Goal: Communication & Community: Answer question/provide support

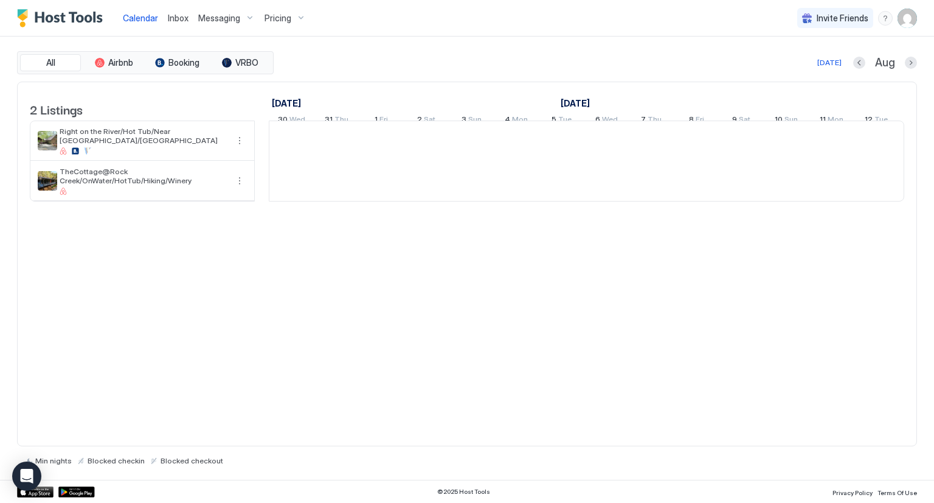
scroll to position [0, 676]
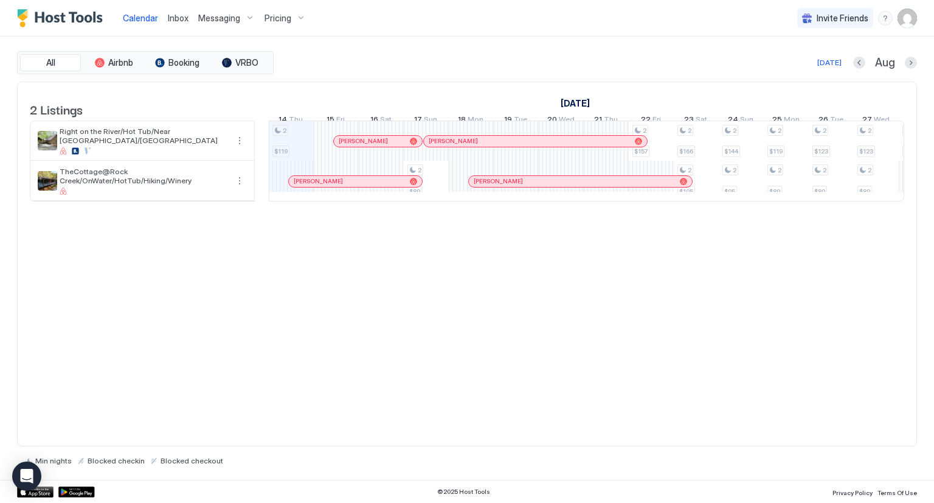
click at [240, 16] on div "Messaging" at bounding box center [226, 18] width 66 height 21
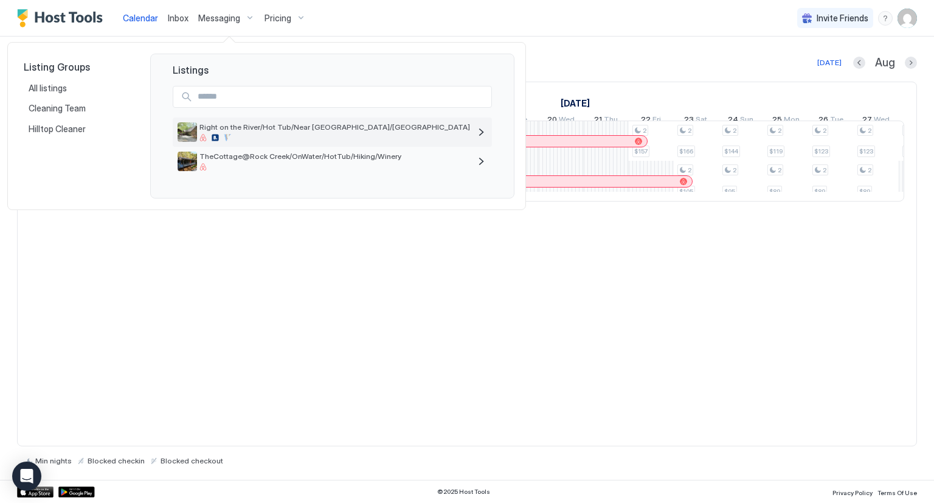
click at [248, 131] on div "Right on the River/Hot Tub/Near [GEOGRAPHIC_DATA]/[GEOGRAPHIC_DATA]" at bounding box center [335, 131] width 271 height 19
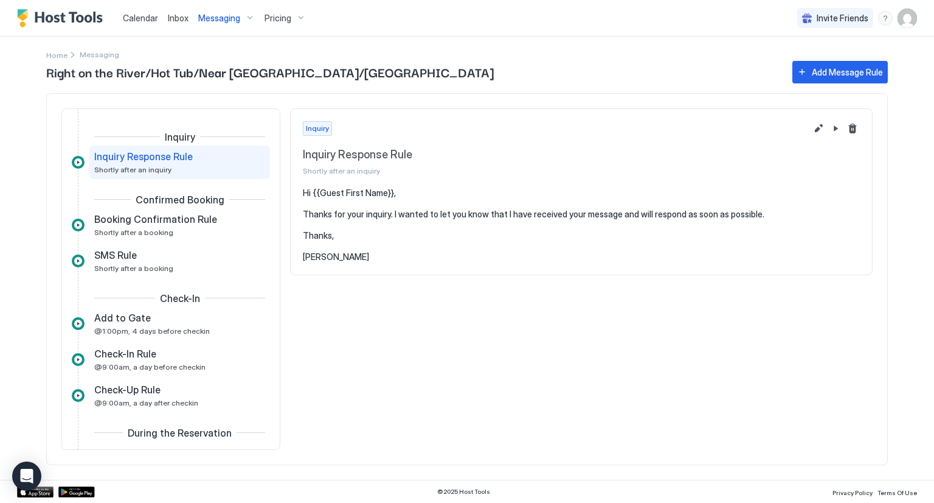
click at [180, 23] on link "Inbox" at bounding box center [178, 18] width 21 height 13
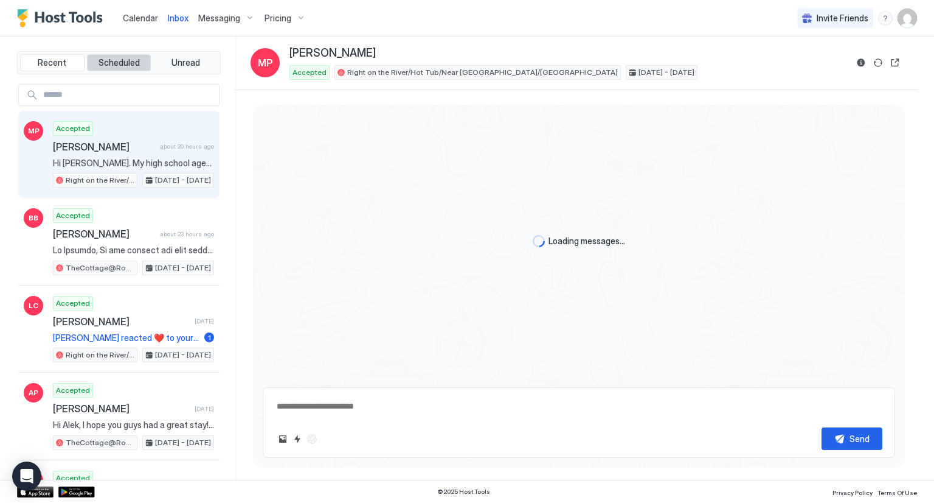
scroll to position [59, 0]
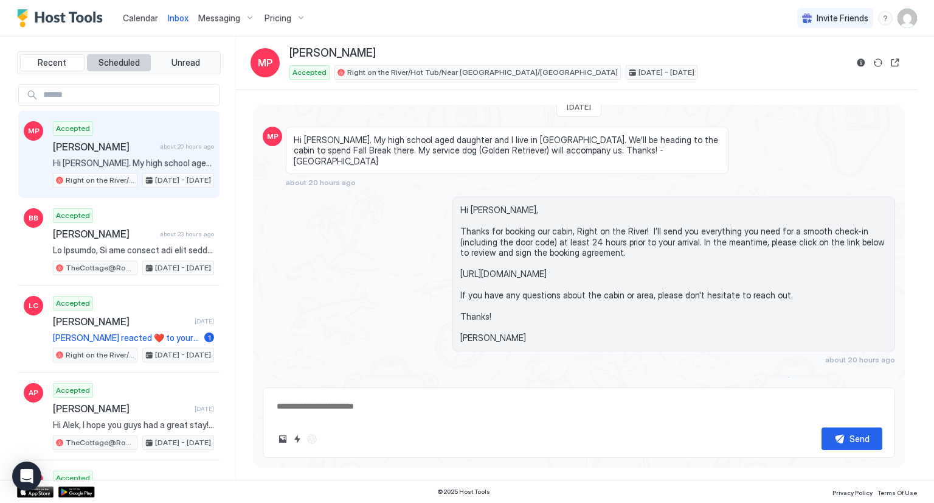
click at [120, 59] on span "Scheduled" at bounding box center [119, 62] width 41 height 11
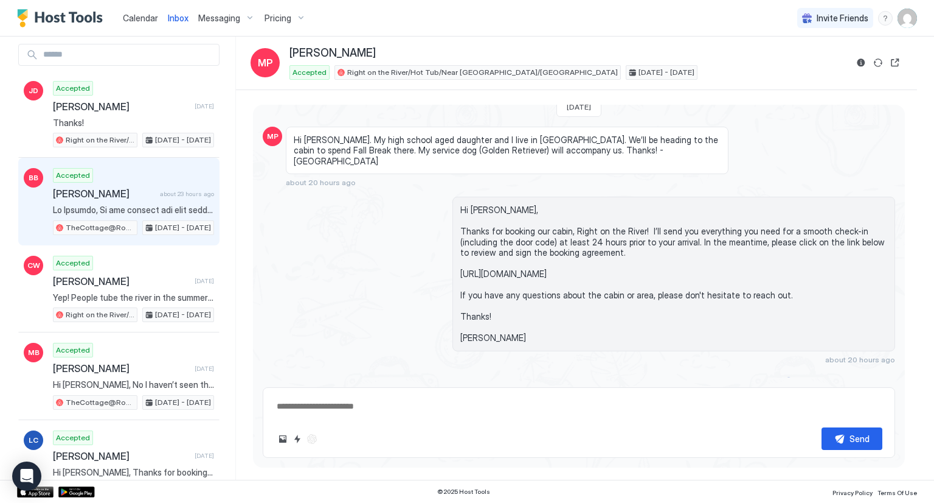
scroll to position [61, 0]
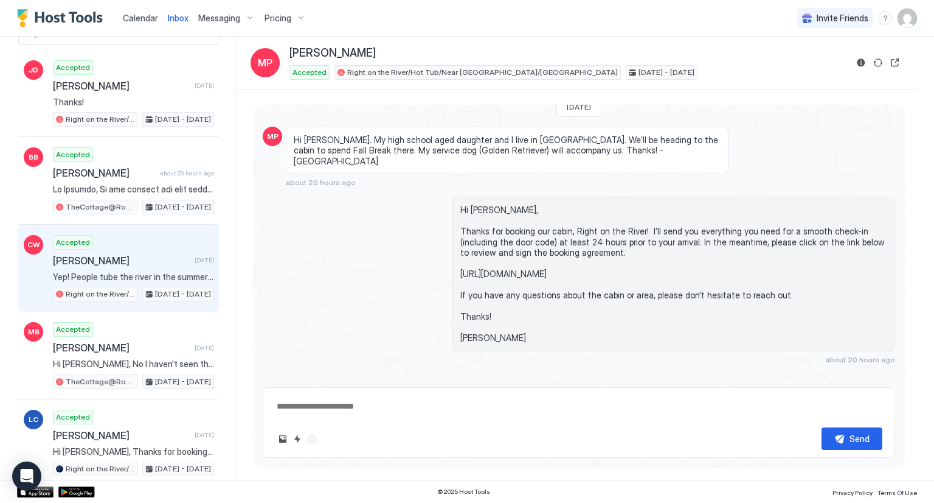
click at [136, 249] on div "Accepted [PERSON_NAME] [DATE] Yep! People tube the river in the summer months. …" at bounding box center [133, 268] width 161 height 67
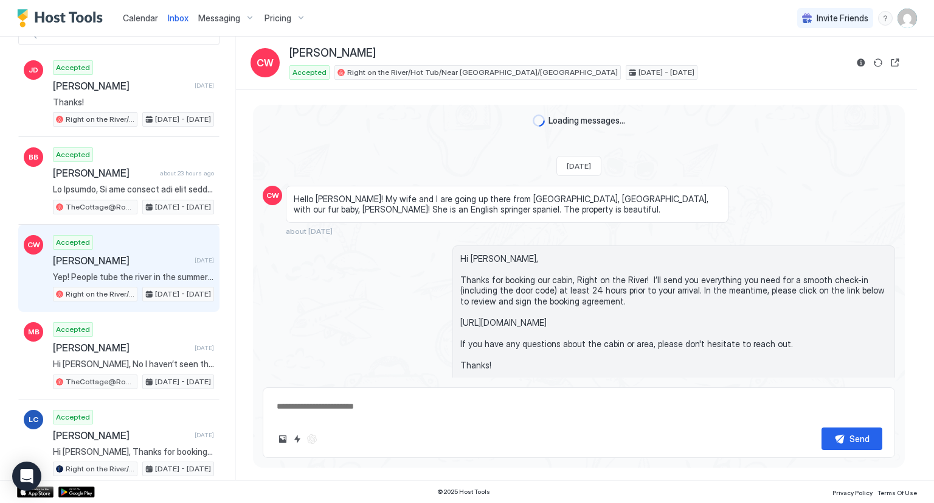
scroll to position [745, 0]
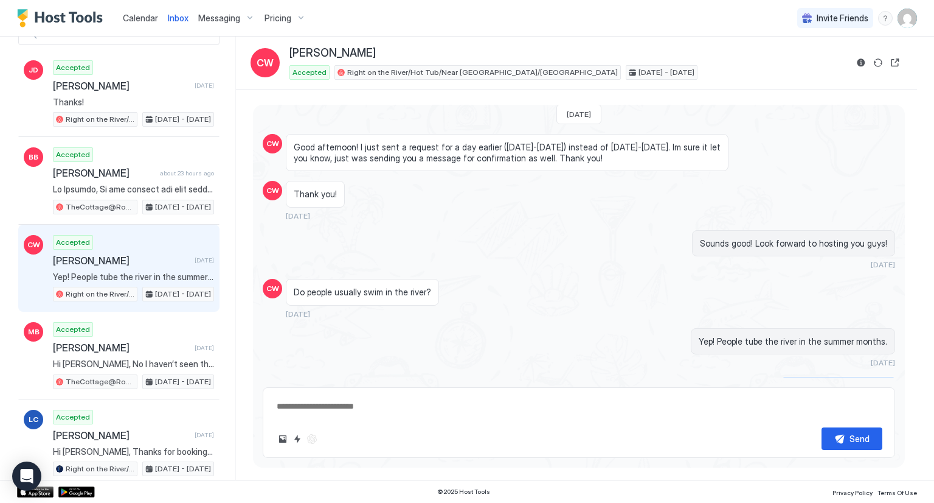
click at [810, 378] on div "Scheduled Messages" at bounding box center [840, 384] width 83 height 13
type textarea "*"
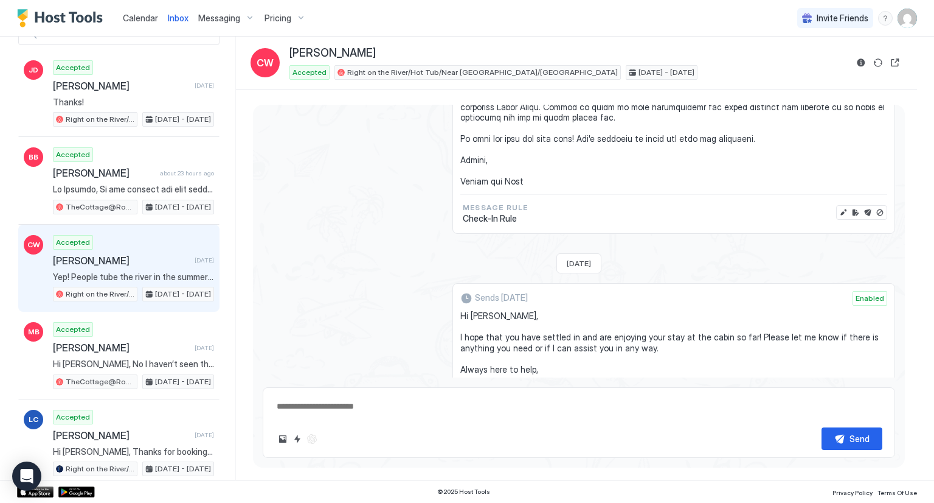
scroll to position [2275, 0]
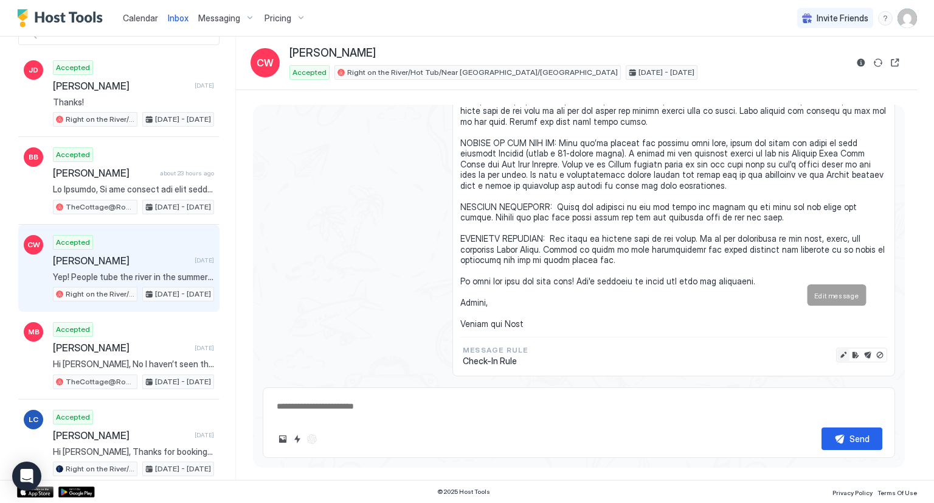
click at [838, 349] on button "Edit message" at bounding box center [844, 355] width 12 height 12
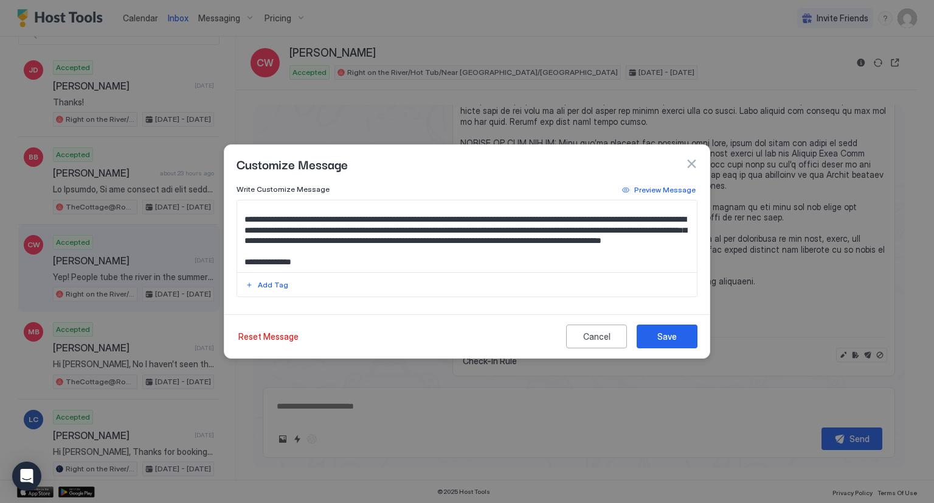
scroll to position [183, 0]
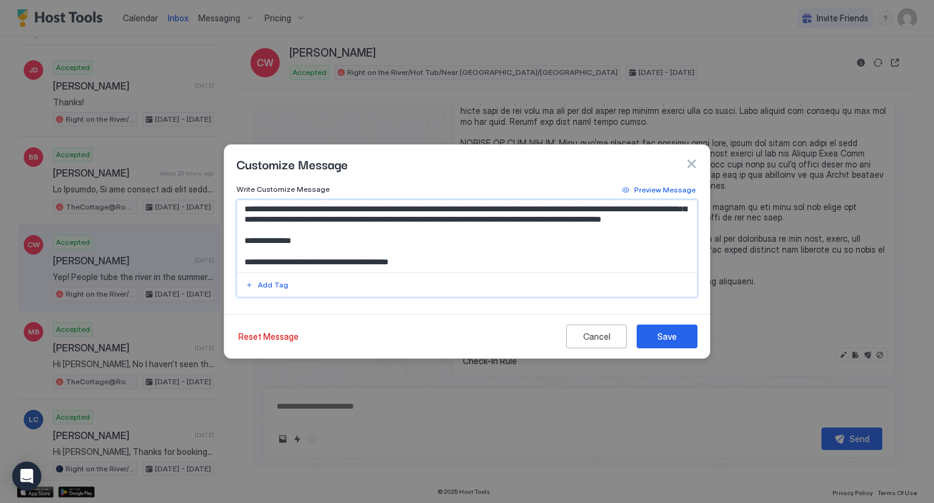
click at [616, 245] on textarea "Input Field" at bounding box center [467, 236] width 461 height 72
paste textarea "******"
type textarea "**********"
click at [669, 339] on div "Save" at bounding box center [667, 336] width 19 height 13
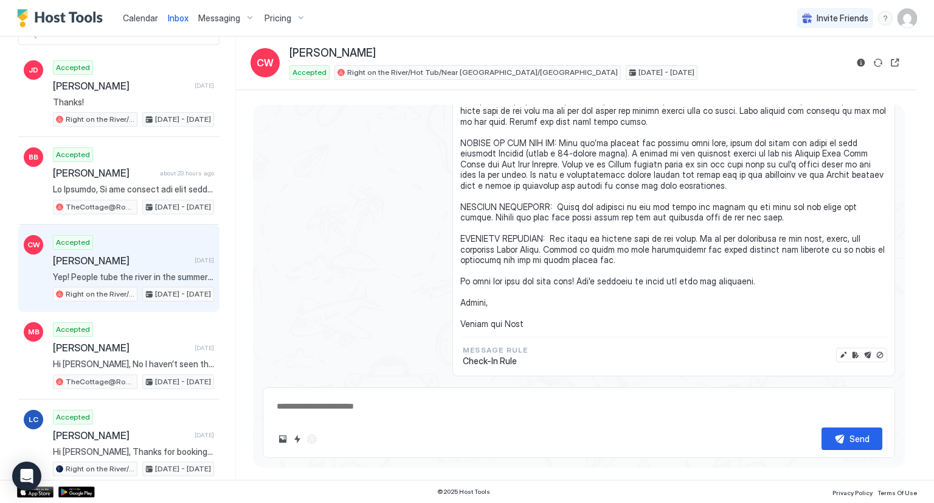
click at [240, 16] on div "Messaging" at bounding box center [226, 18] width 66 height 21
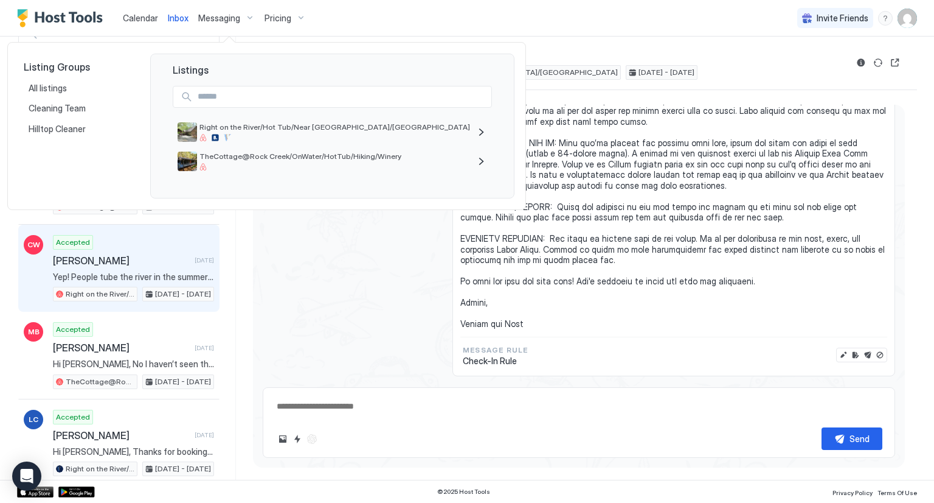
click at [389, 240] on div at bounding box center [467, 251] width 934 height 503
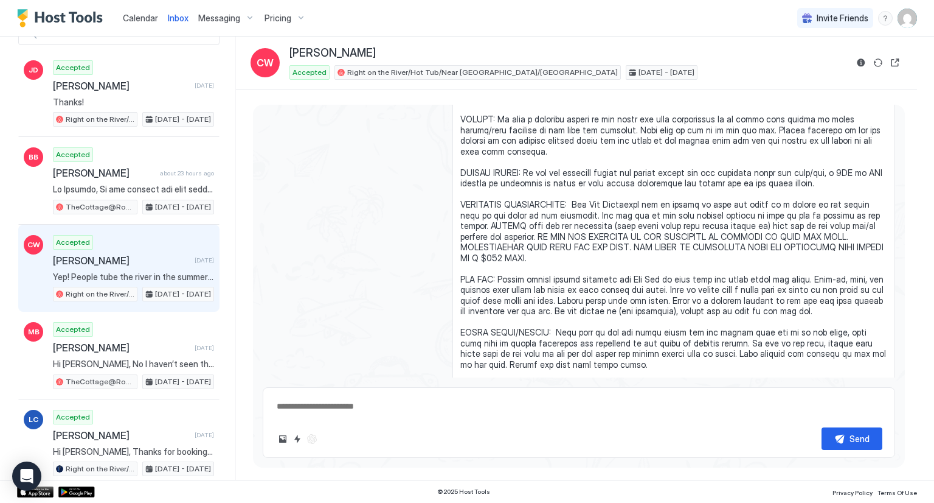
scroll to position [2032, 0]
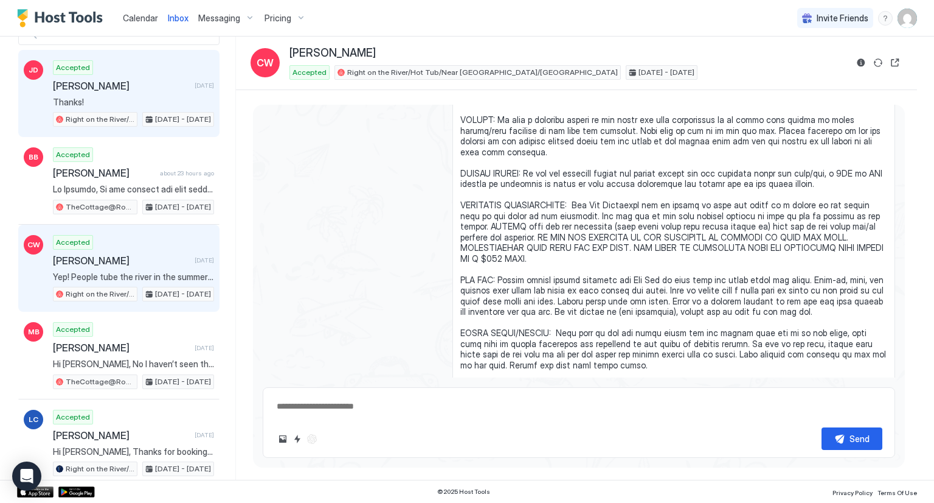
click at [122, 99] on span "Thanks!" at bounding box center [133, 102] width 161 height 11
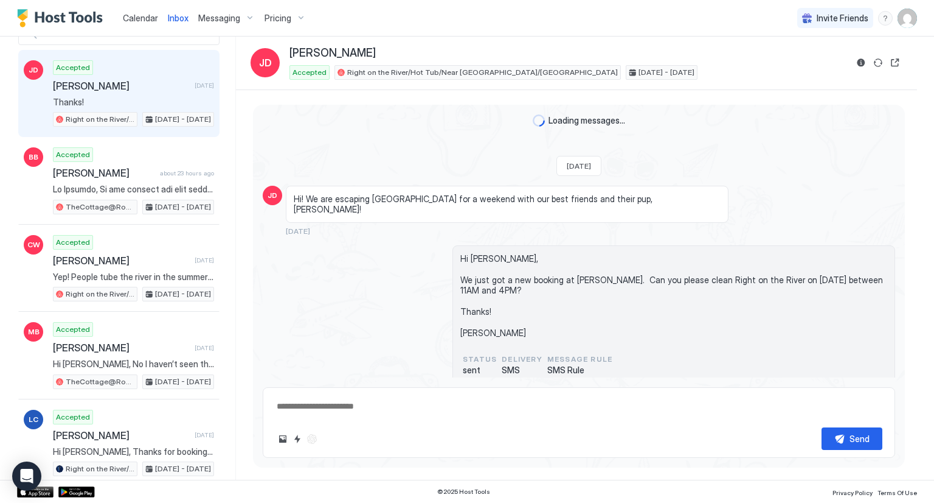
scroll to position [286, 0]
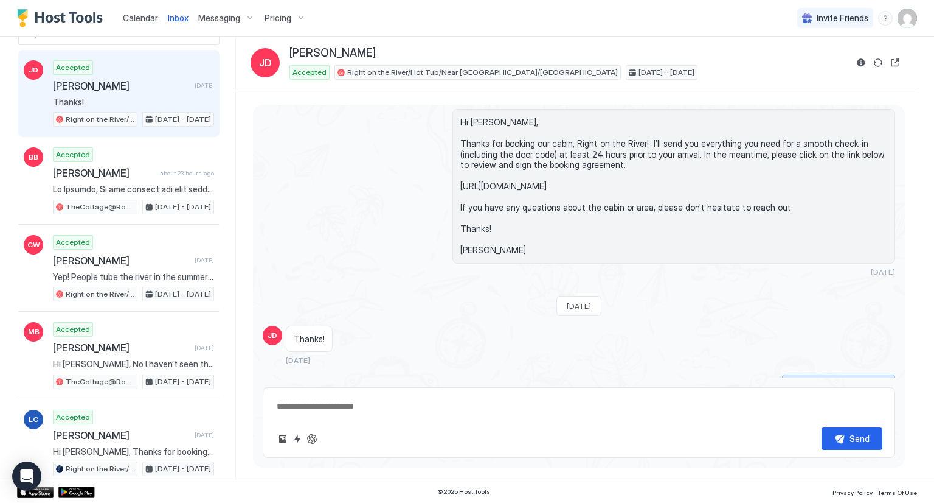
click at [823, 376] on div "Scheduled Messages" at bounding box center [840, 382] width 83 height 13
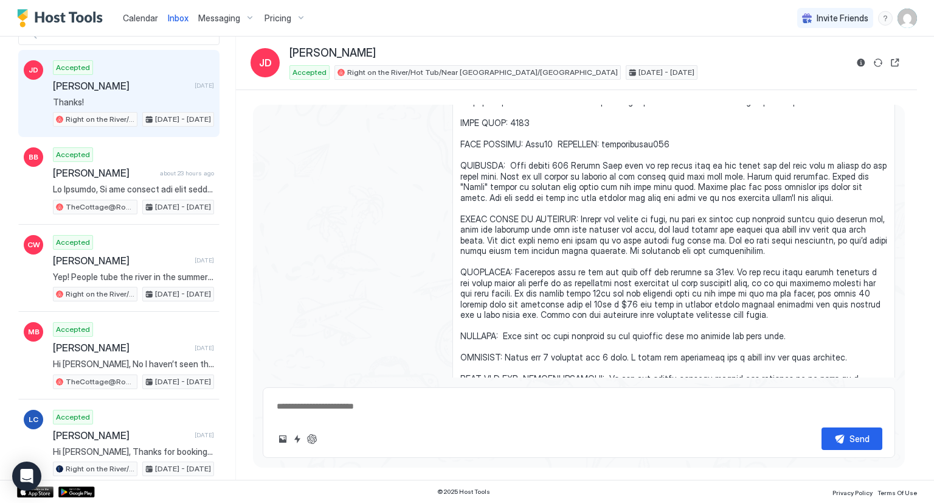
scroll to position [839, 0]
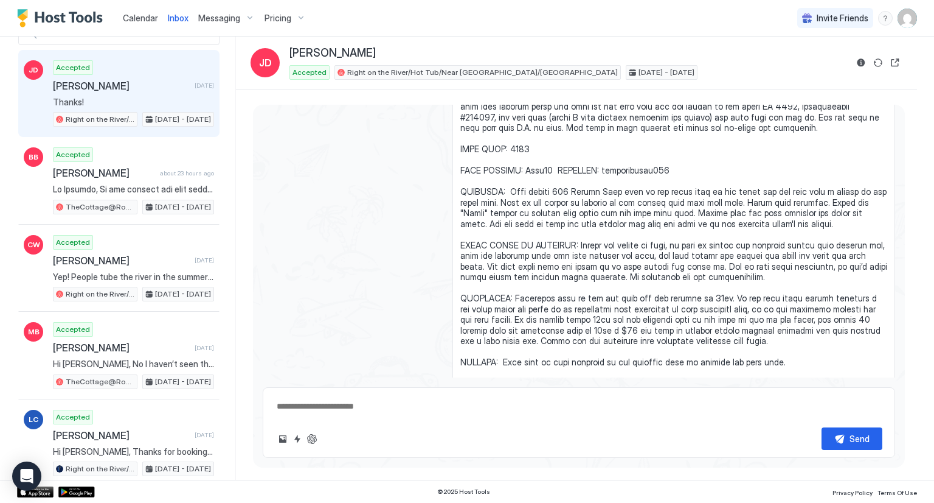
click at [141, 89] on span "[PERSON_NAME]" at bounding box center [121, 86] width 137 height 12
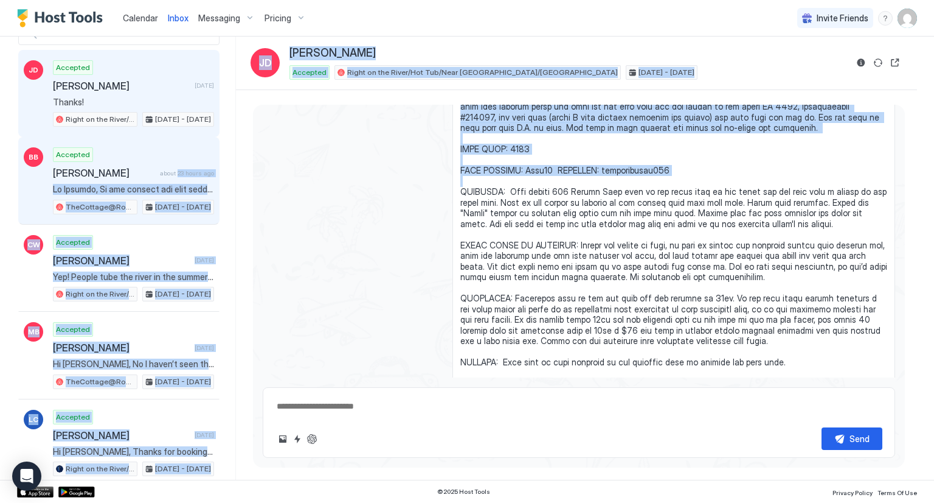
drag, startPoint x: 170, startPoint y: 170, endPoint x: 256, endPoint y: 176, distance: 85.4
click at [251, 178] on div "Recent Scheduled Unread JD Accepted [PERSON_NAME] [DATE] Thanks! Right on the R…" at bounding box center [467, 258] width 900 height 443
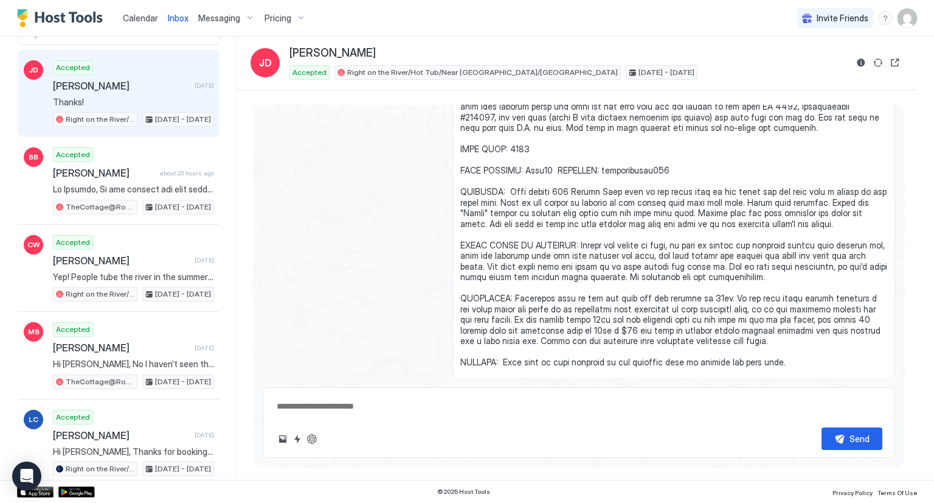
click at [183, 19] on span "Inbox" at bounding box center [178, 18] width 21 height 10
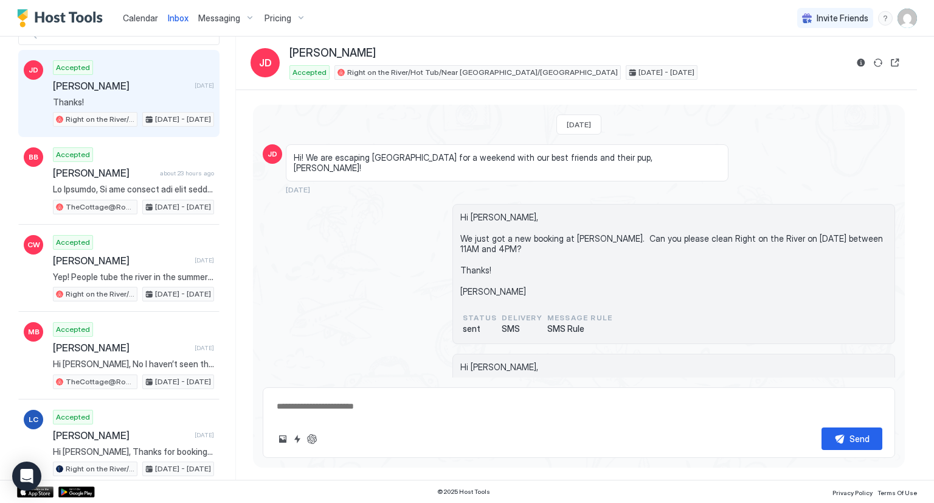
type textarea "*"
